Goal: Book appointment/travel/reservation

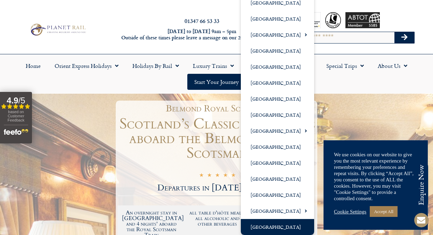
click at [279, 223] on link "[GEOGRAPHIC_DATA]" at bounding box center [277, 227] width 73 height 16
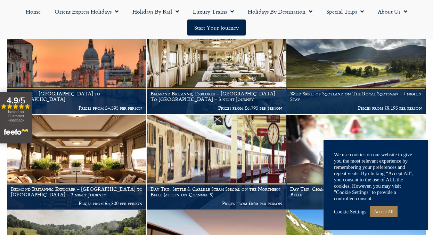
scroll to position [157, 0]
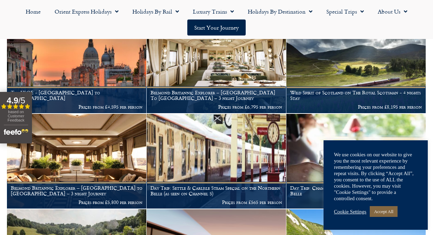
click at [376, 207] on link "Accept All" at bounding box center [384, 211] width 28 height 11
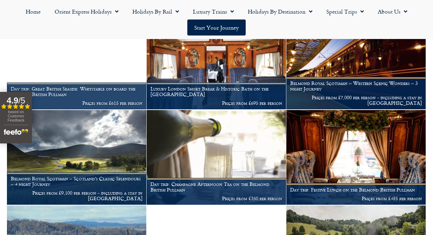
scroll to position [634, 0]
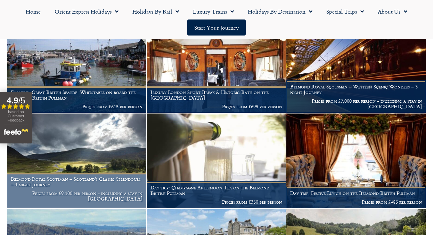
click at [85, 188] on figcaption "Belmond Royal Scotsman – Scotland’s Classic Splendours – 4 night Journey Prices…" at bounding box center [77, 190] width 140 height 35
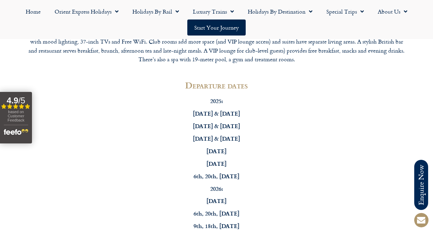
scroll to position [2436, 0]
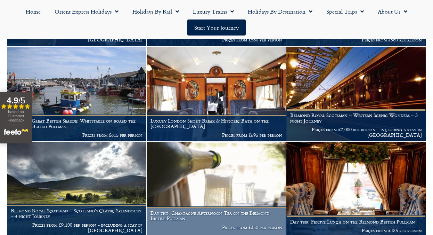
scroll to position [589, 0]
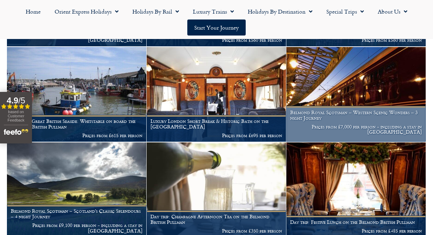
click at [341, 124] on p "Prices from £7,000 per person - including a stay in Edinburgh" at bounding box center [357, 129] width 132 height 11
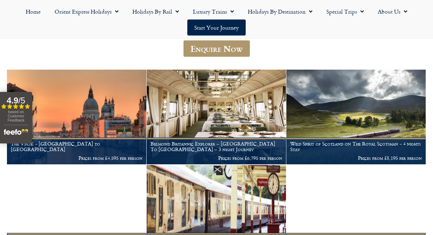
scroll to position [75, 0]
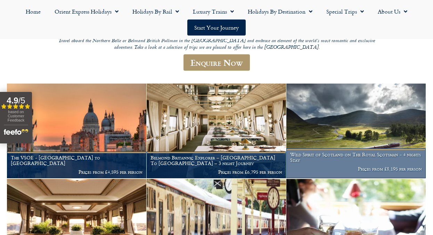
click at [336, 160] on h1 "Wild Spirit of Scotland on The Royal Scotsman - 4 nights Stay" at bounding box center [357, 157] width 132 height 11
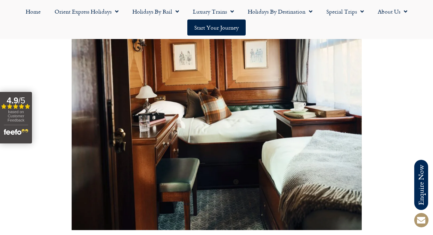
scroll to position [1887, 0]
